Goal: Task Accomplishment & Management: Manage account settings

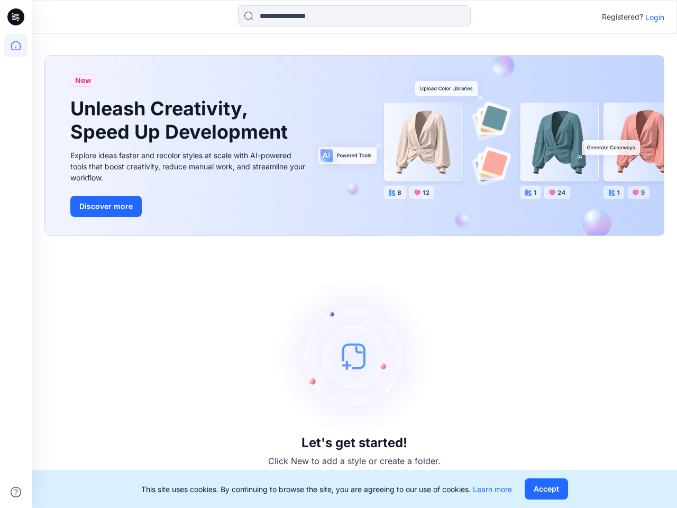
click at [339, 254] on div "Let's get started! Click New to add a style or create a folder." at bounding box center [354, 372] width 620 height 247
click at [16, 17] on icon at bounding box center [17, 17] width 4 height 1
click at [16, 45] on icon at bounding box center [15, 45] width 23 height 23
click at [16, 492] on icon at bounding box center [16, 492] width 11 height 11
click at [354, 16] on input at bounding box center [354, 15] width 233 height 21
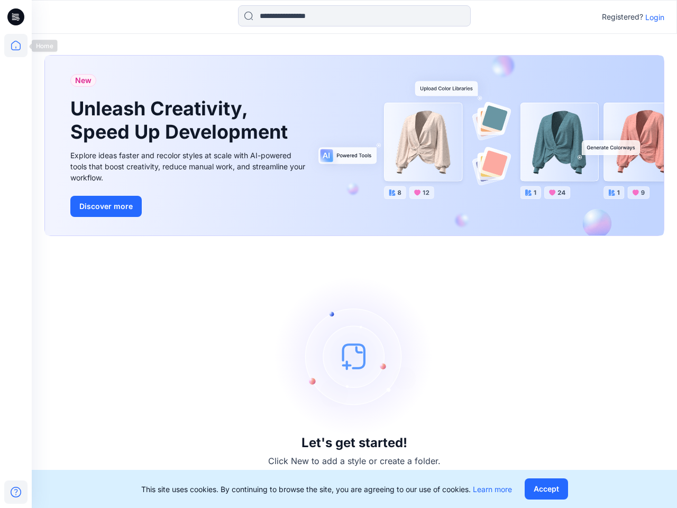
click at [655, 17] on p "Login" at bounding box center [654, 17] width 19 height 11
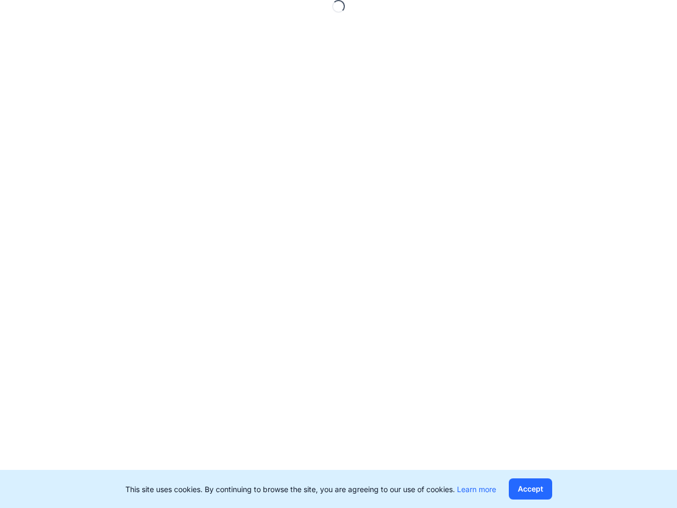
click at [546, 489] on button "Accept" at bounding box center [530, 488] width 43 height 21
